Goal: Task Accomplishment & Management: Use online tool/utility

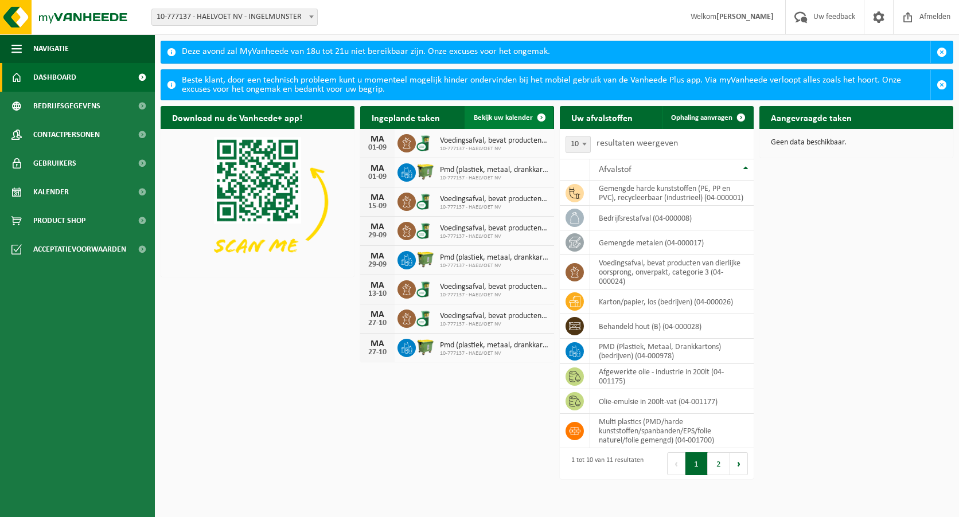
click at [542, 116] on span at bounding box center [541, 117] width 23 height 23
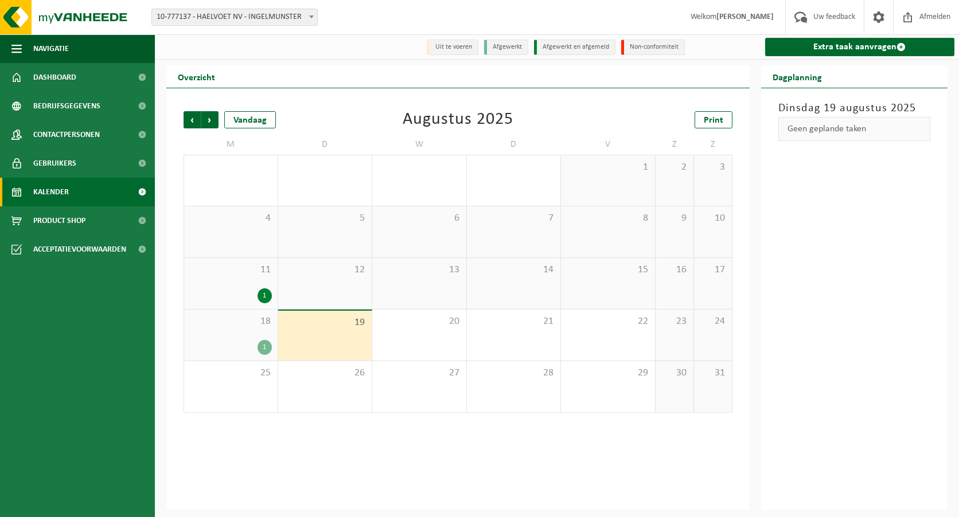
click at [244, 333] on div "18 1" at bounding box center [230, 335] width 93 height 51
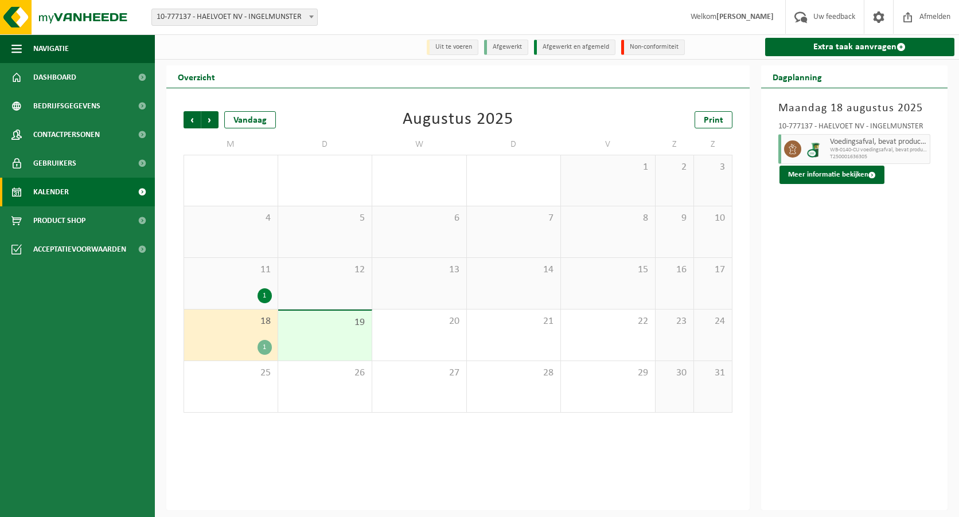
click at [232, 282] on div "11 1" at bounding box center [230, 283] width 93 height 51
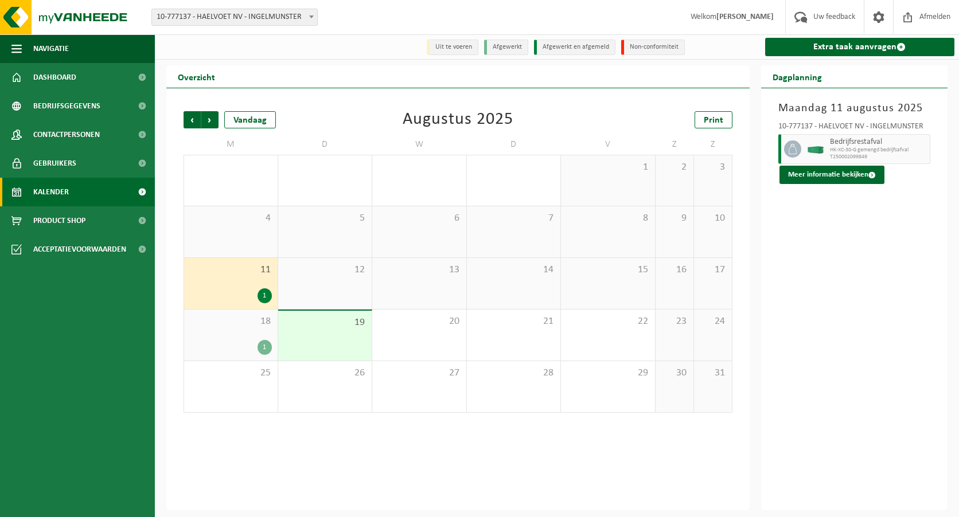
click at [225, 323] on span "18" at bounding box center [231, 321] width 82 height 13
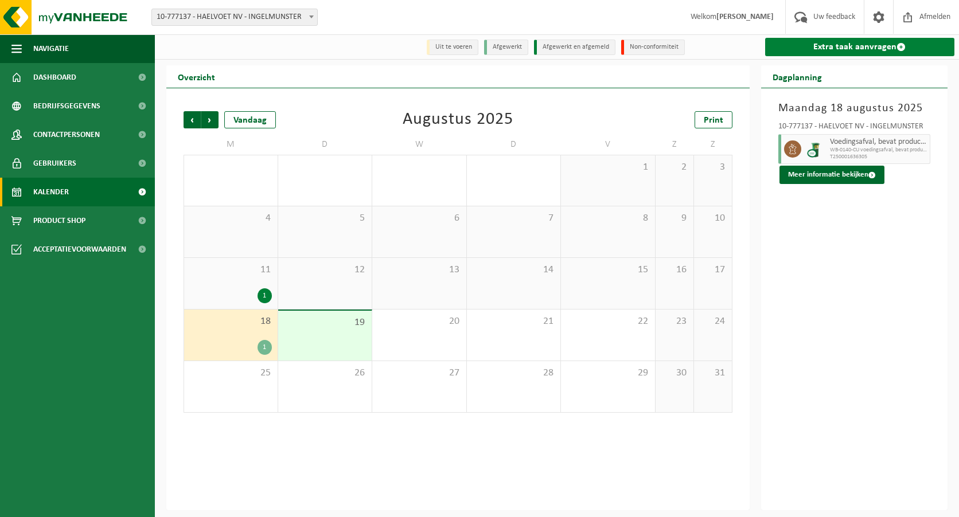
click at [796, 52] on link "Extra taak aanvragen" at bounding box center [860, 47] width 190 height 18
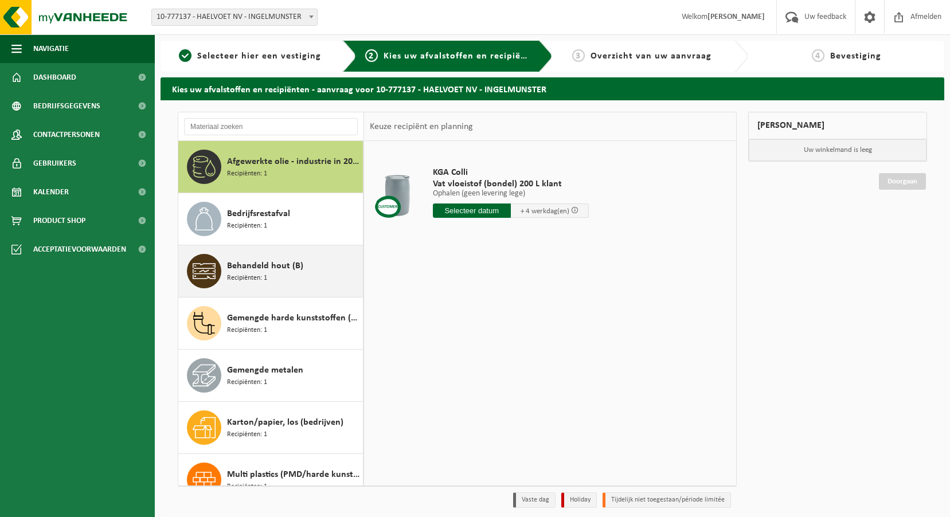
click at [299, 267] on span "Behandeld hout (B)" at bounding box center [265, 266] width 76 height 14
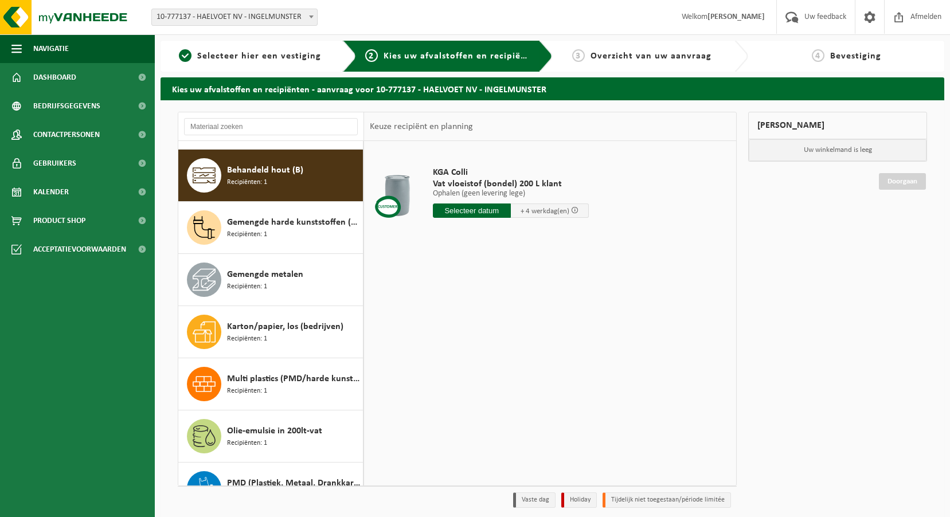
scroll to position [104, 0]
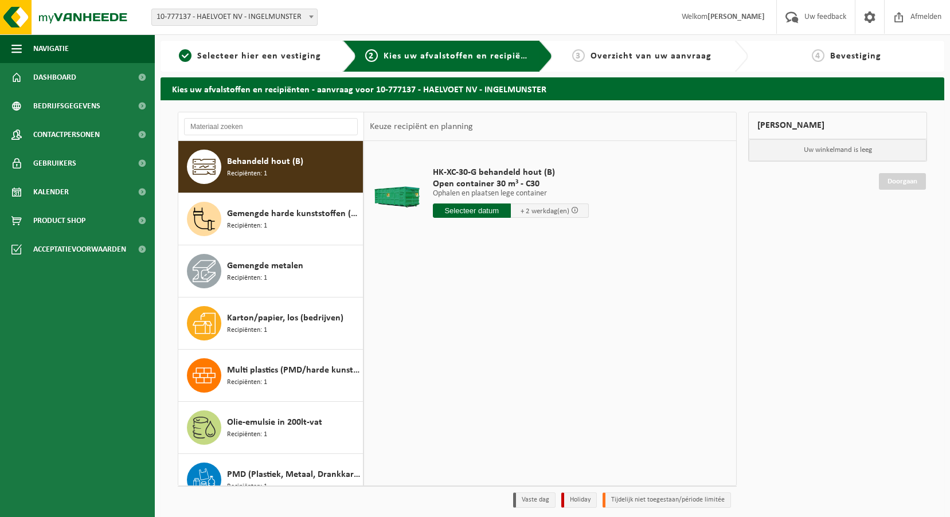
click at [456, 209] on input "text" at bounding box center [472, 211] width 78 height 14
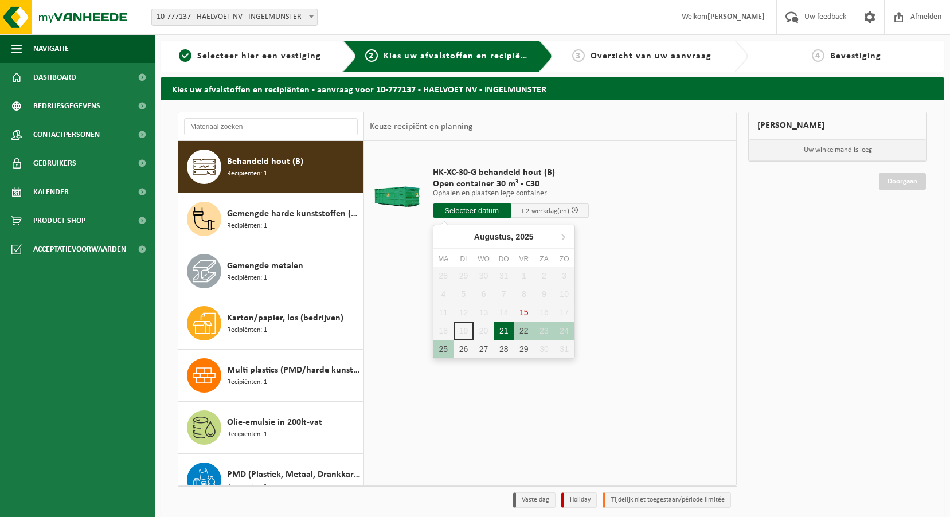
click at [503, 329] on div "21" at bounding box center [504, 331] width 20 height 18
type input "Van 2025-08-21"
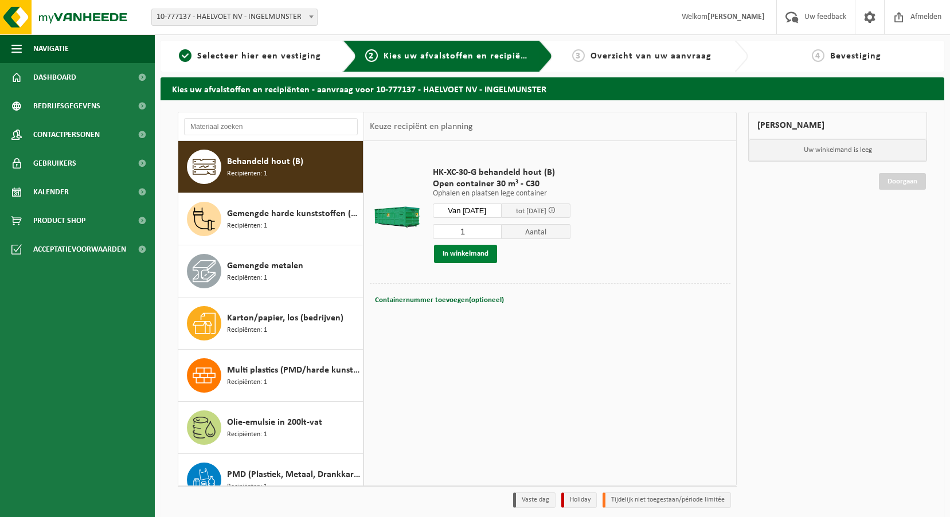
click at [483, 252] on button "In winkelmand" at bounding box center [465, 254] width 63 height 18
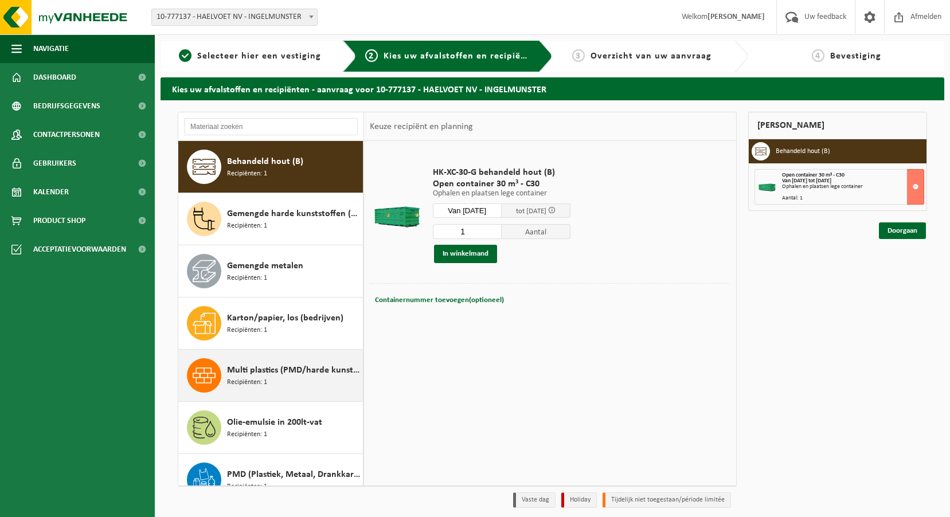
scroll to position [177, 0]
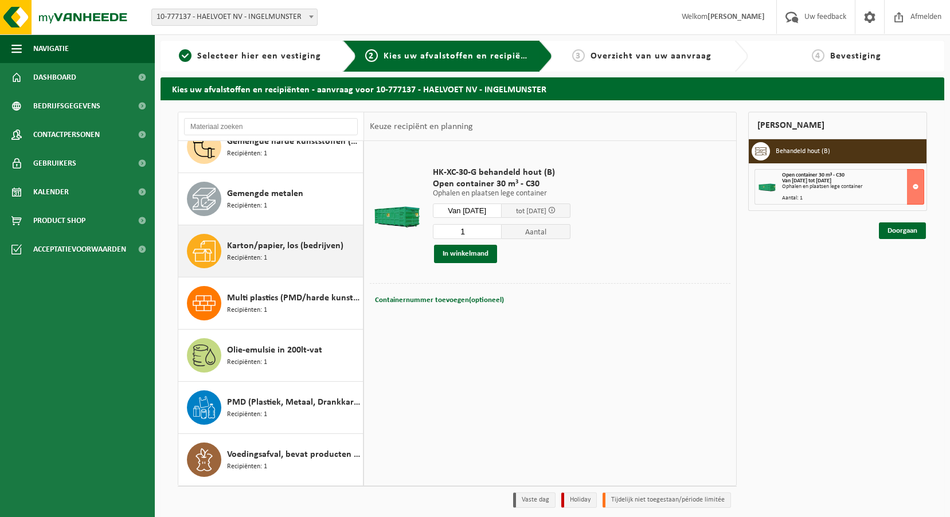
click at [295, 251] on span "Karton/papier, los (bedrijven)" at bounding box center [285, 246] width 116 height 14
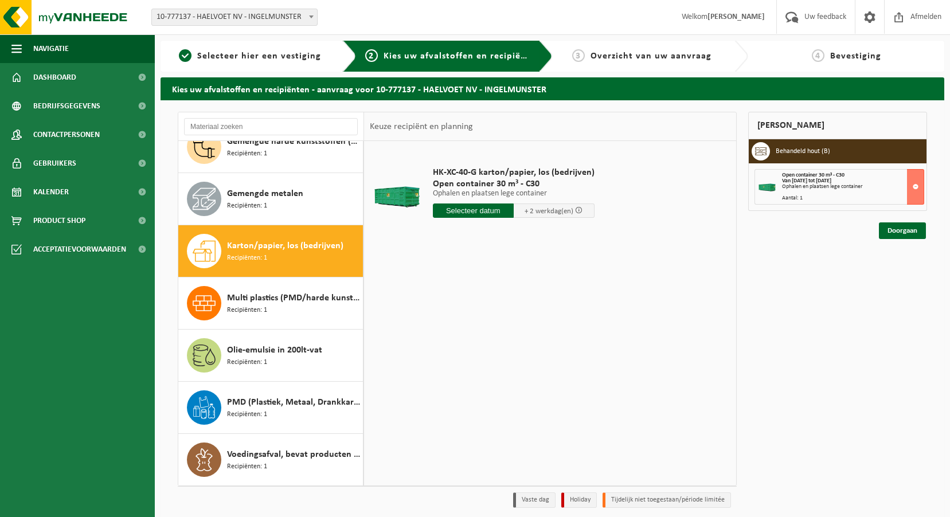
click at [465, 209] on input "text" at bounding box center [473, 211] width 81 height 14
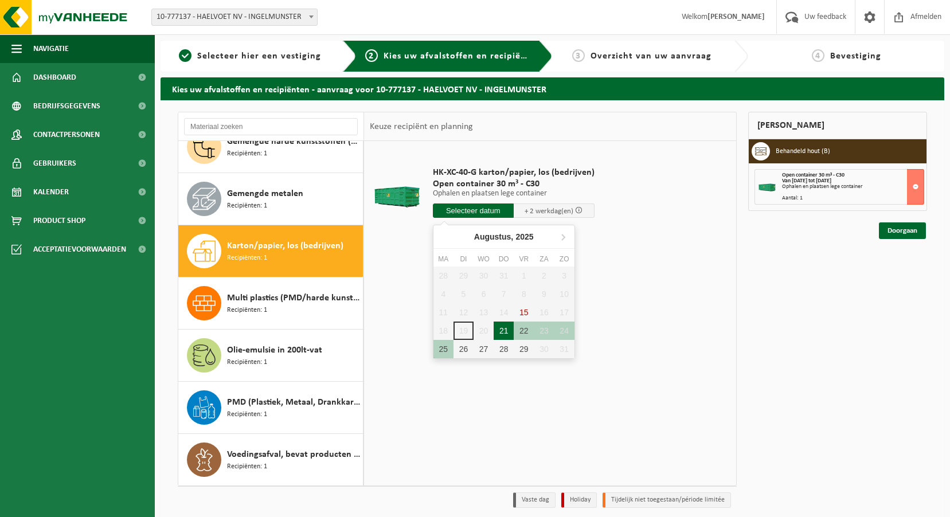
click at [505, 328] on div "21" at bounding box center [504, 331] width 20 height 18
type input "Van 2025-08-21"
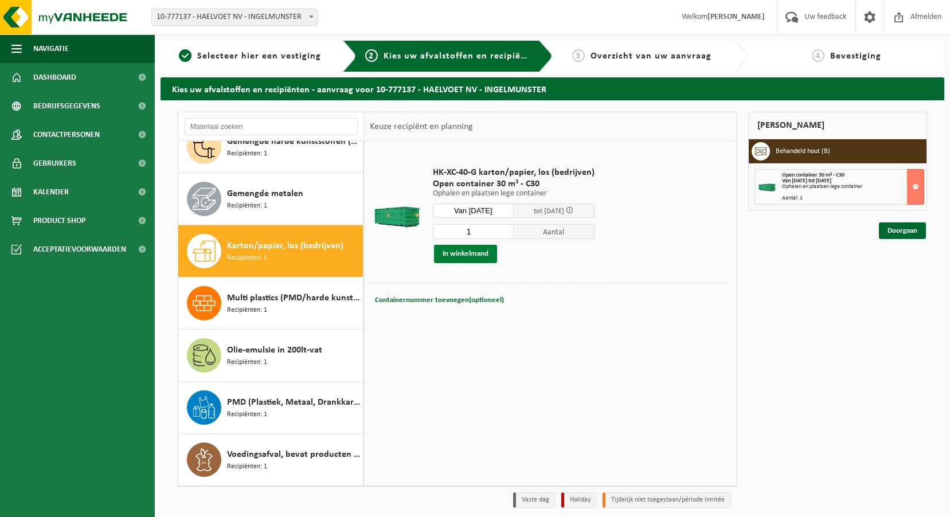
click at [476, 246] on button "In winkelmand" at bounding box center [465, 254] width 63 height 18
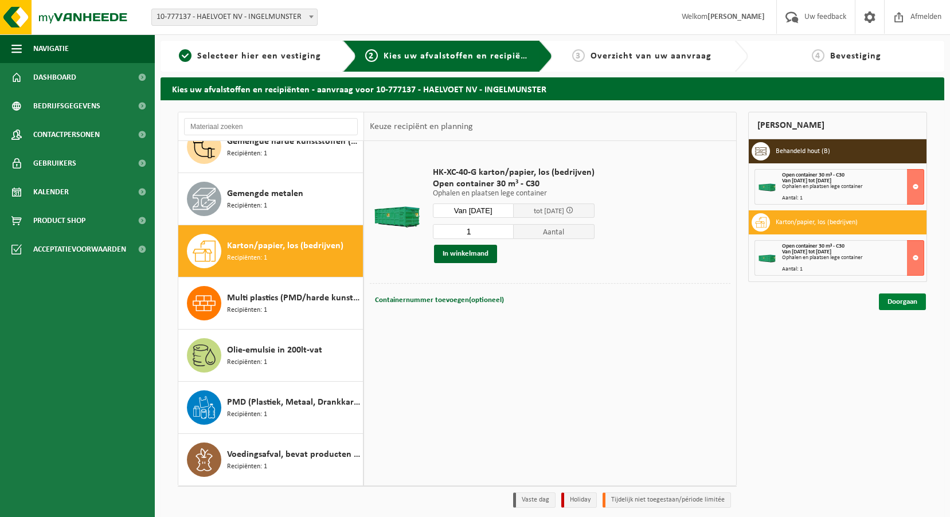
click at [890, 304] on link "Doorgaan" at bounding box center [902, 302] width 47 height 17
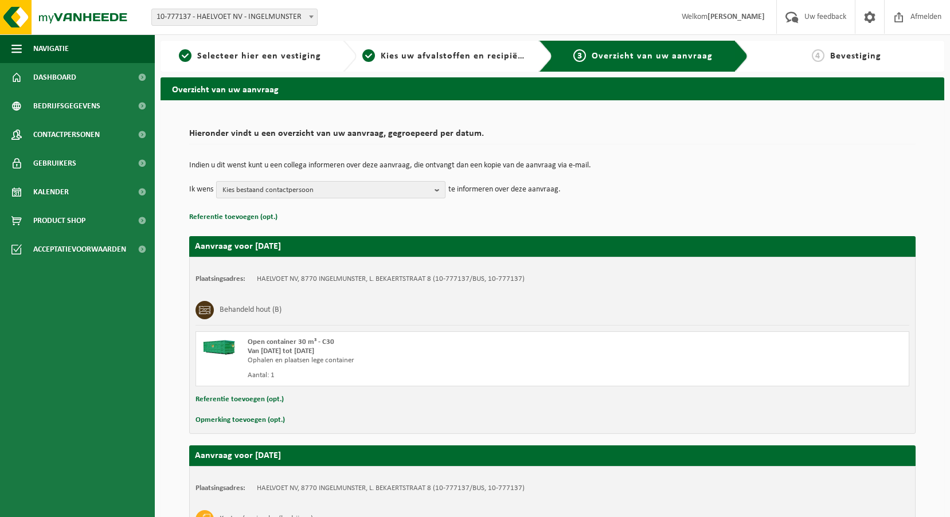
click at [438, 189] on b "button" at bounding box center [440, 190] width 10 height 16
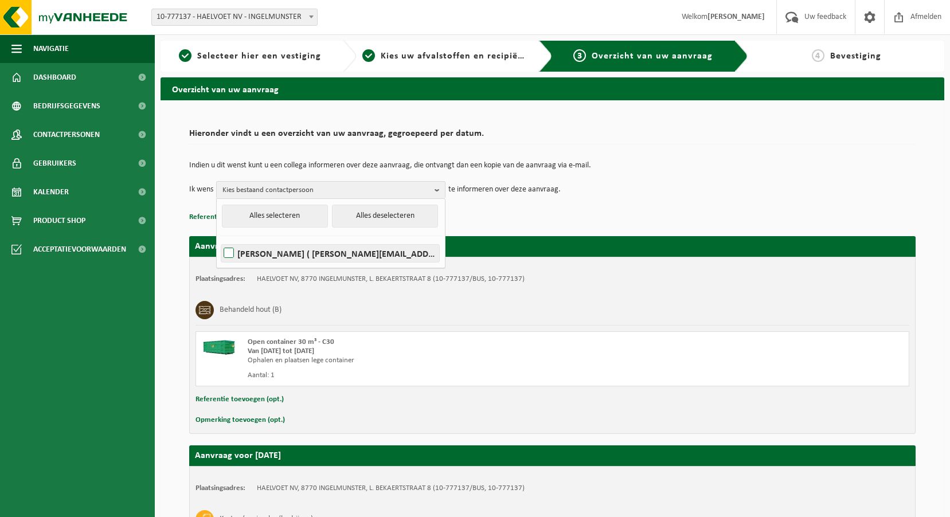
click at [420, 253] on label "NICOLAS COTTENIER ( nicolas.cottenier@haelvoet.com )" at bounding box center [330, 253] width 218 height 17
click at [220, 239] on input "NICOLAS COTTENIER ( nicolas.cottenier@haelvoet.com )" at bounding box center [219, 239] width 1 height 1
checkbox input "true"
click at [578, 204] on div "Indien u dit wenst kunt u een collega informeren over deze aanvraag, die ontvan…" at bounding box center [552, 180] width 726 height 60
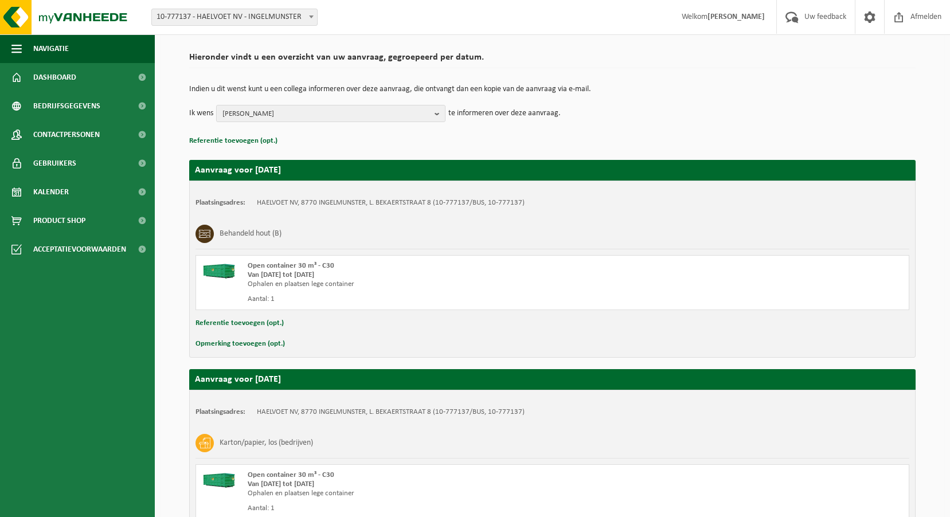
scroll to position [184, 0]
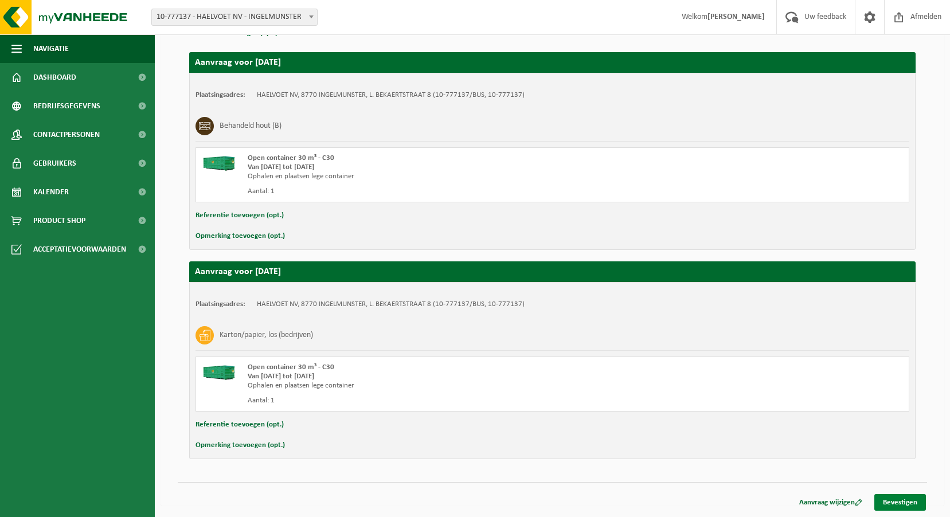
click at [892, 501] on link "Bevestigen" at bounding box center [900, 502] width 52 height 17
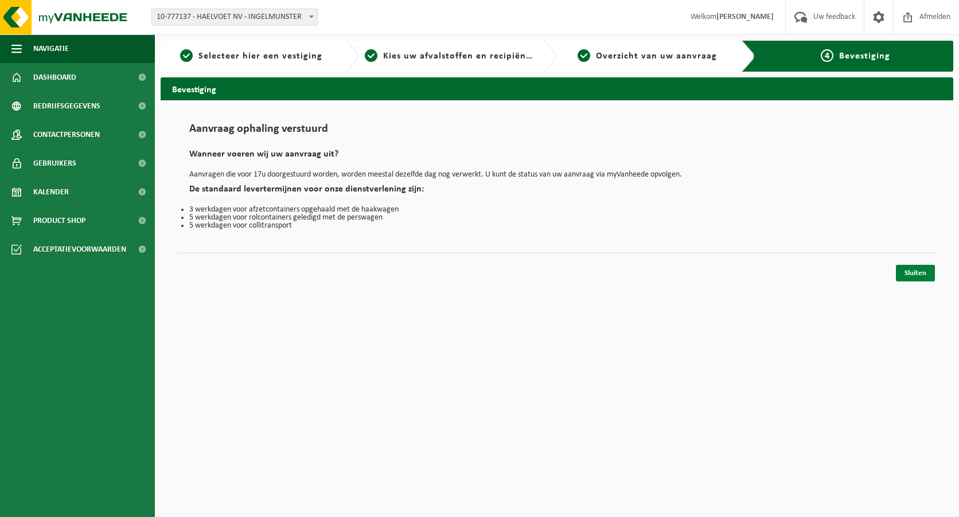
click at [916, 268] on link "Sluiten" at bounding box center [915, 273] width 39 height 17
